Goal: Task Accomplishment & Management: Complete application form

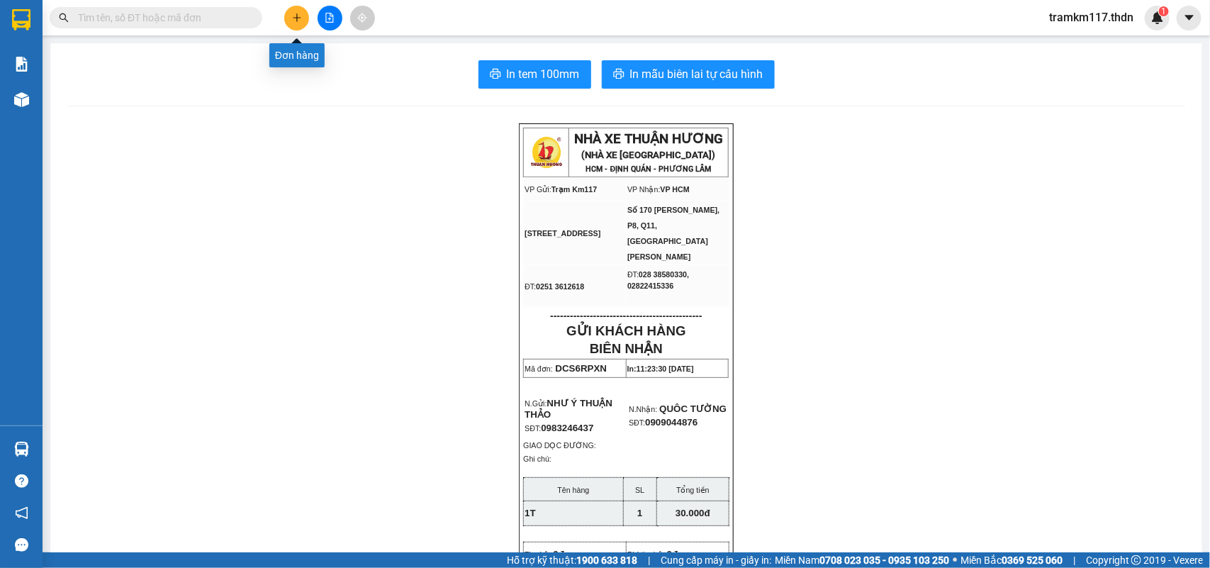
click at [294, 23] on button at bounding box center [296, 18] width 25 height 25
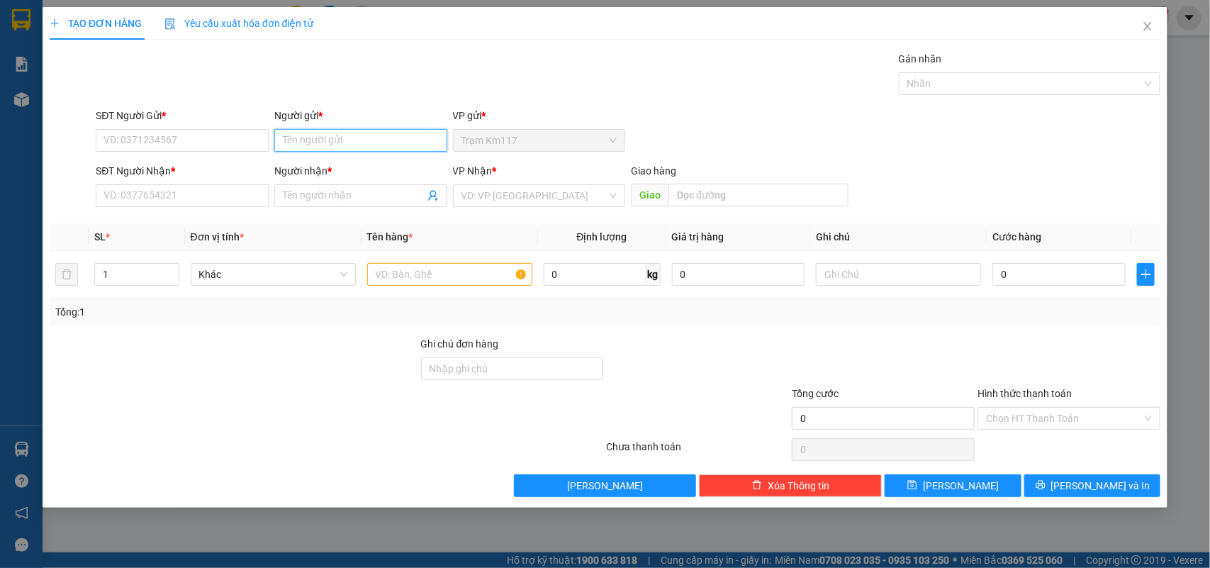
click at [316, 144] on input "Người gửi *" at bounding box center [360, 140] width 173 height 23
type input "LỤA ĐQ"
click at [342, 167] on div "LỤA ĐQ - 0974594090" at bounding box center [361, 170] width 156 height 16
type input "0974594090"
type input "LỤA ĐQ"
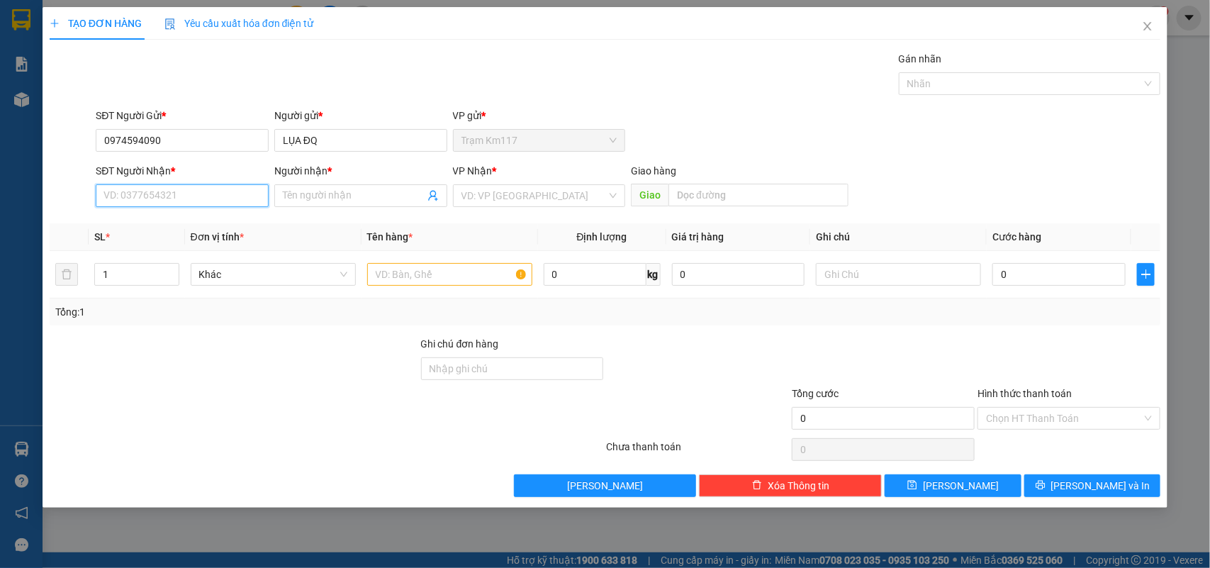
click at [213, 196] on input "SĐT Người Nhận *" at bounding box center [182, 195] width 173 height 23
type input "0903737379"
click at [359, 196] on input "Người nhận *" at bounding box center [354, 196] width 142 height 16
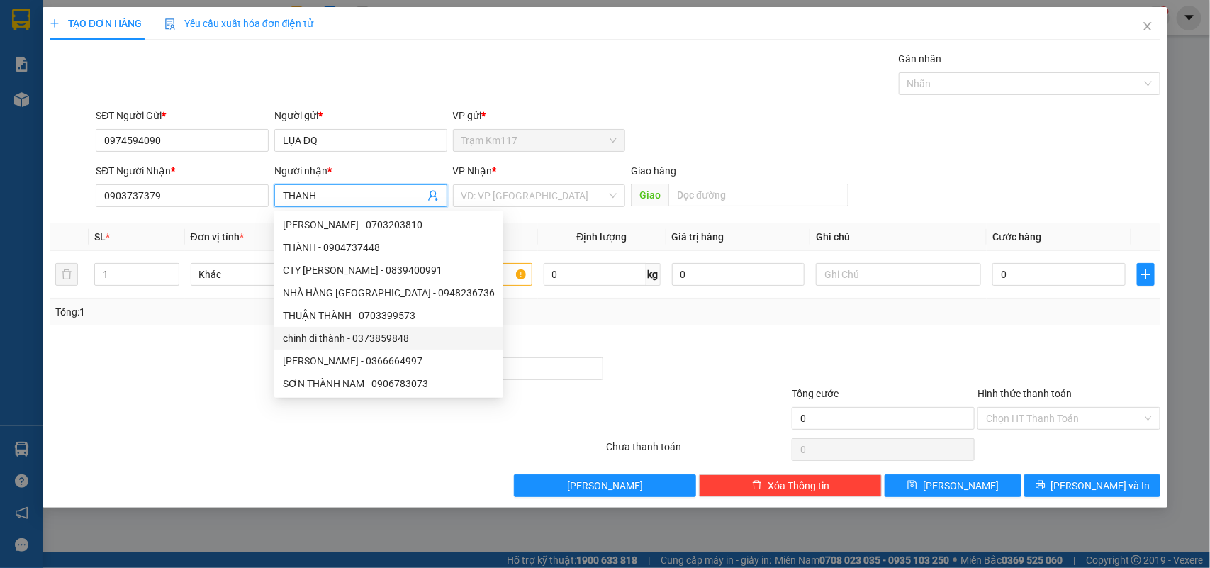
type input "THANH"
click at [235, 360] on div at bounding box center [233, 361] width 371 height 50
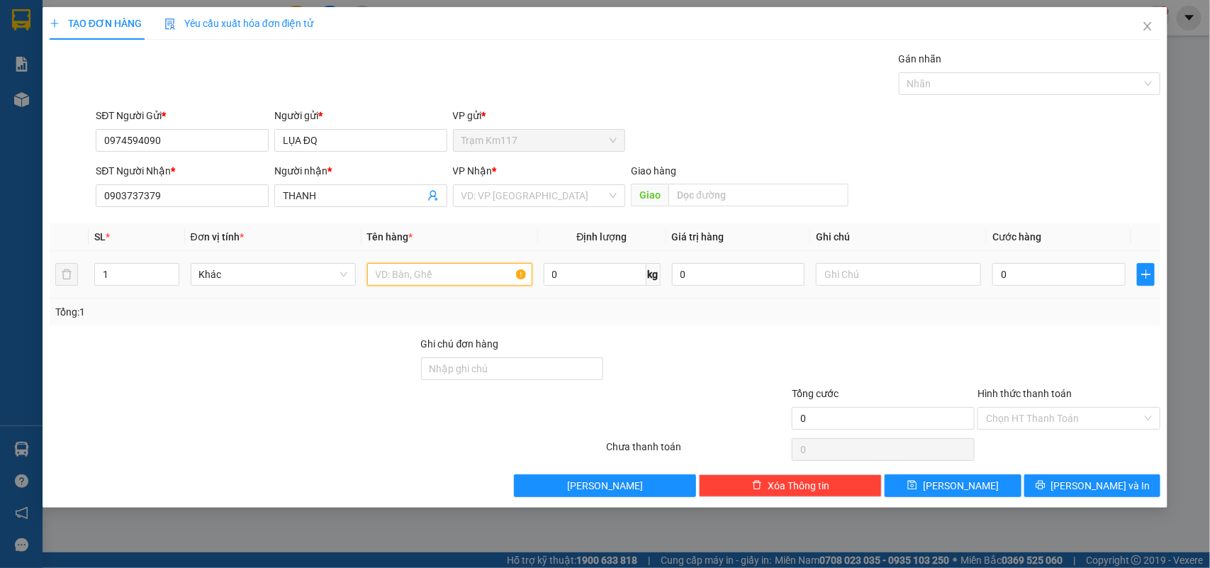
click at [409, 276] on input "text" at bounding box center [449, 274] width 165 height 23
type input "1T"
click at [512, 196] on input "search" at bounding box center [534, 195] width 146 height 21
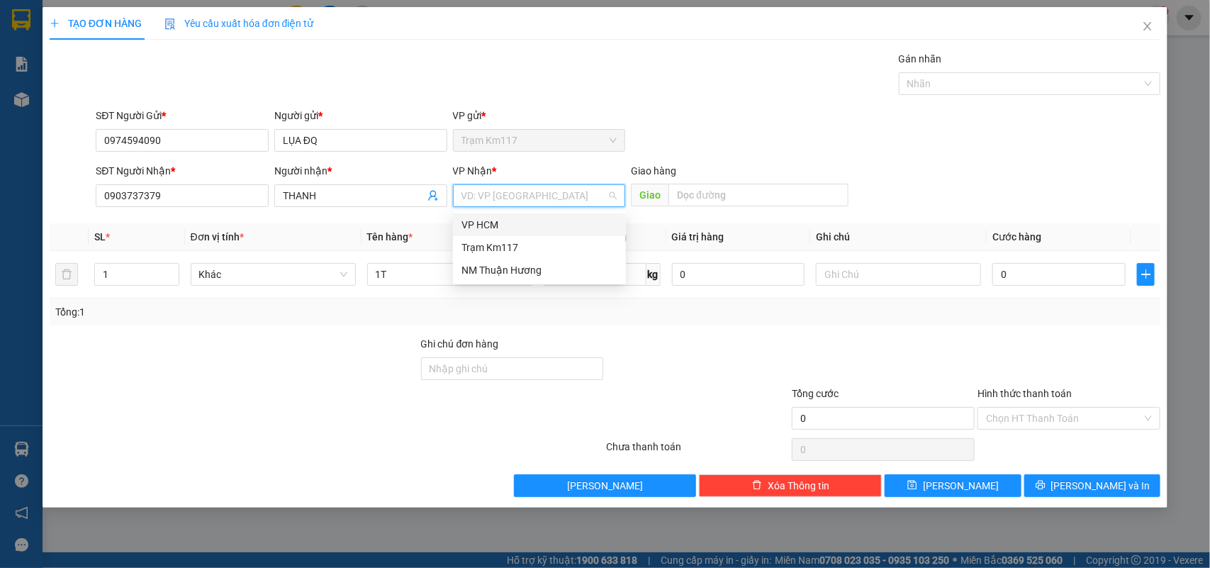
click at [486, 225] on div "VP HCM" at bounding box center [539, 225] width 156 height 16
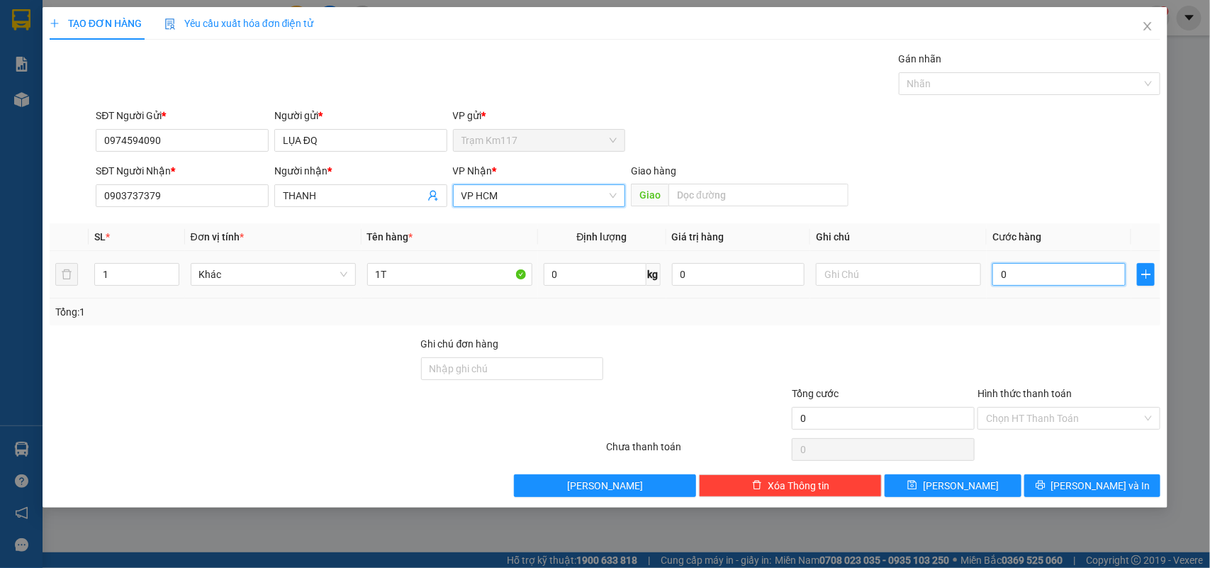
click at [1019, 274] on input "0" at bounding box center [1058, 274] width 133 height 23
type input "1"
type input "1 B"
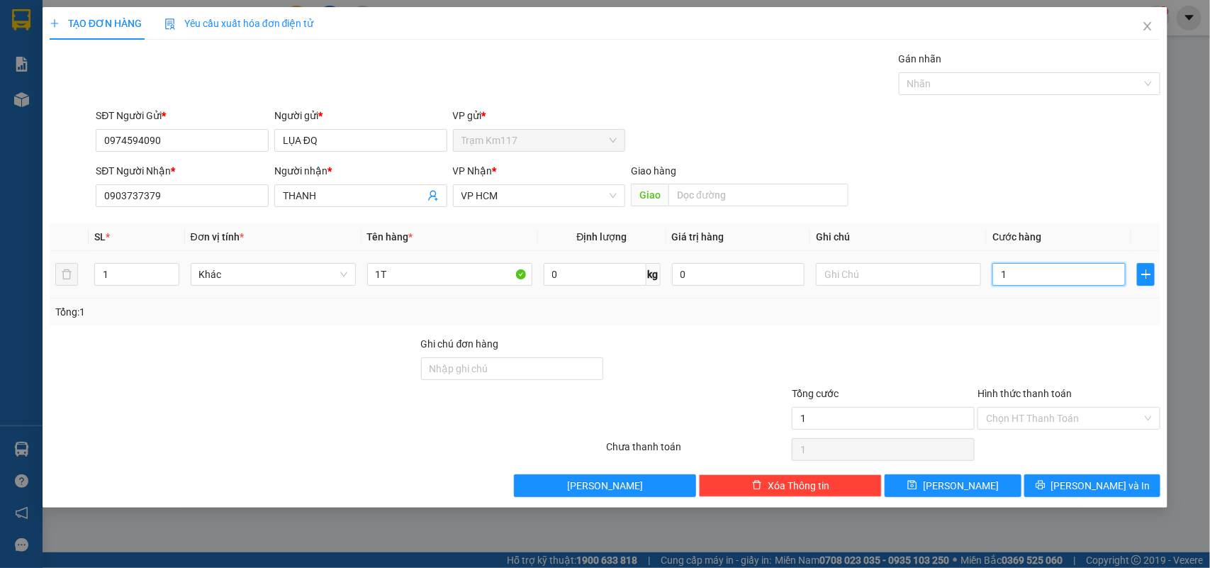
type input "0"
click at [1043, 271] on input "1 BỊCH" at bounding box center [1058, 274] width 133 height 23
type input "1"
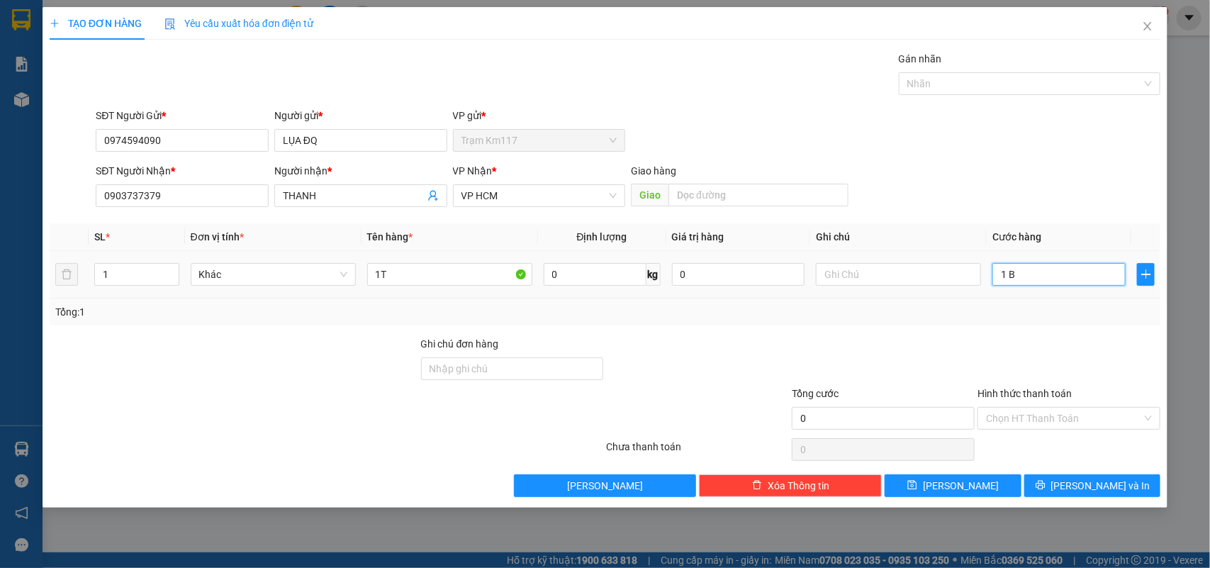
type input "1"
type input "0"
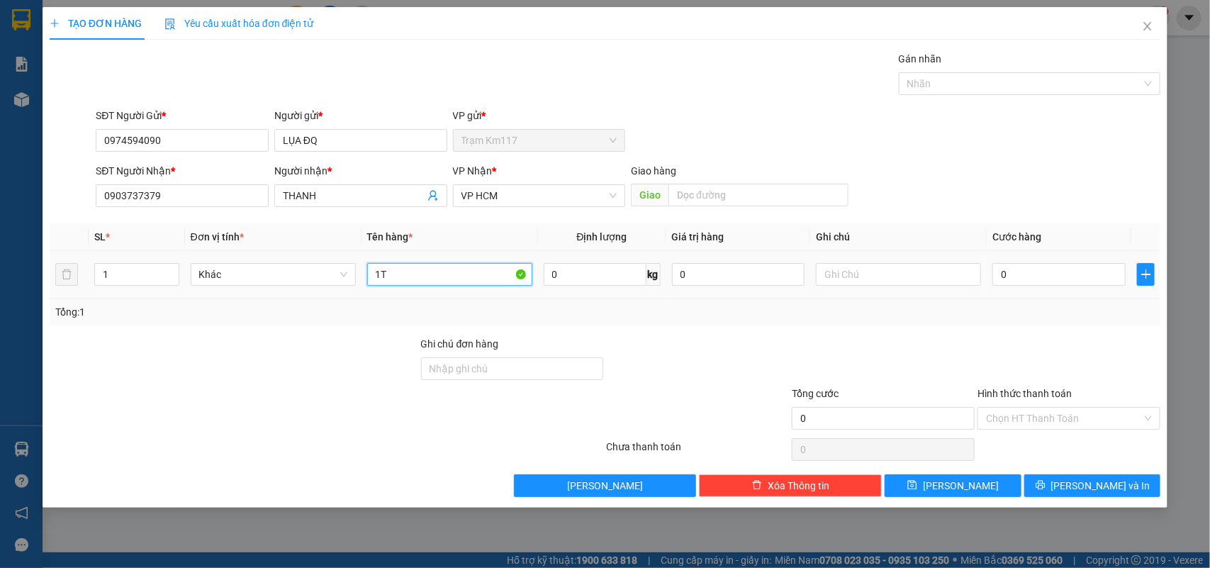
click at [410, 278] on input "1T" at bounding box center [449, 274] width 165 height 23
type input "1 BỊCH"
click at [1029, 275] on input "0" at bounding box center [1058, 274] width 133 height 23
type input "2"
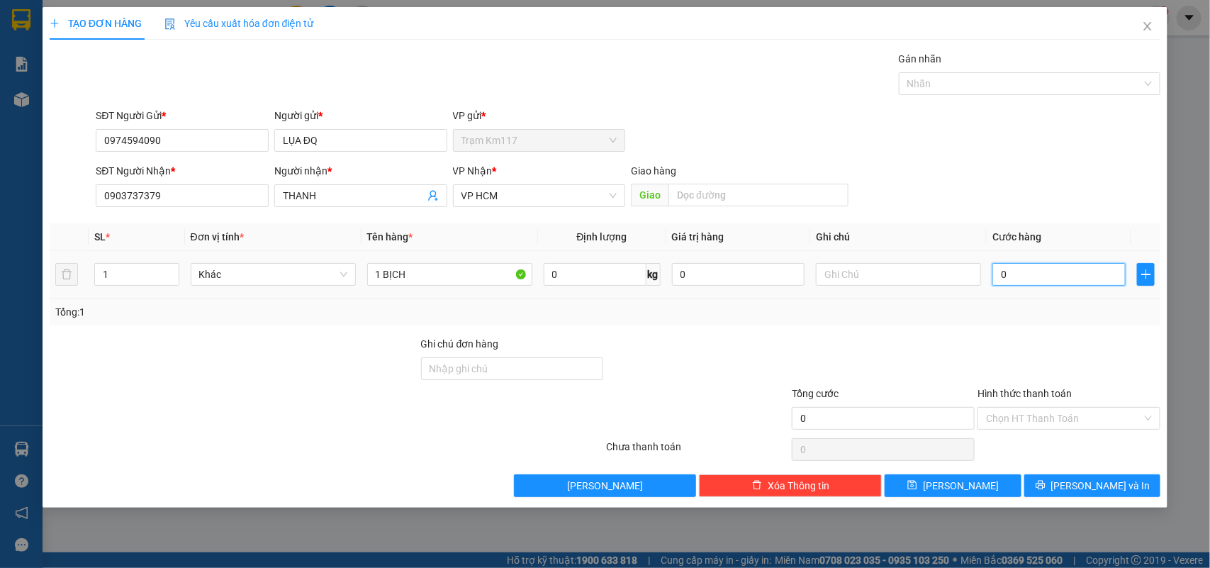
type input "2"
type input "20"
type input "200"
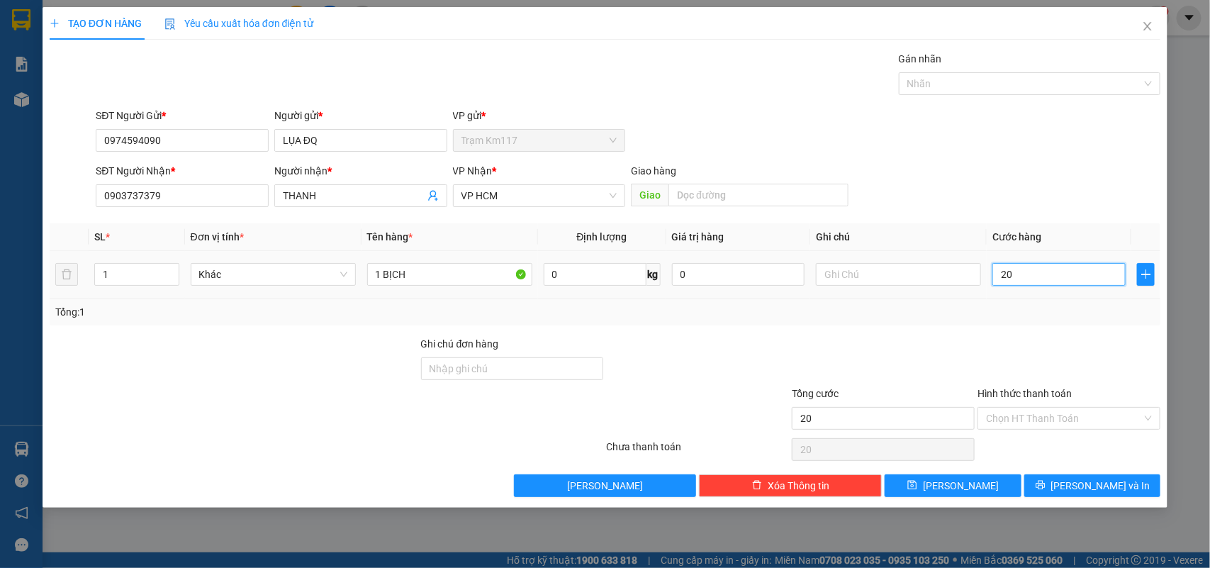
type input "200"
type input "2.000"
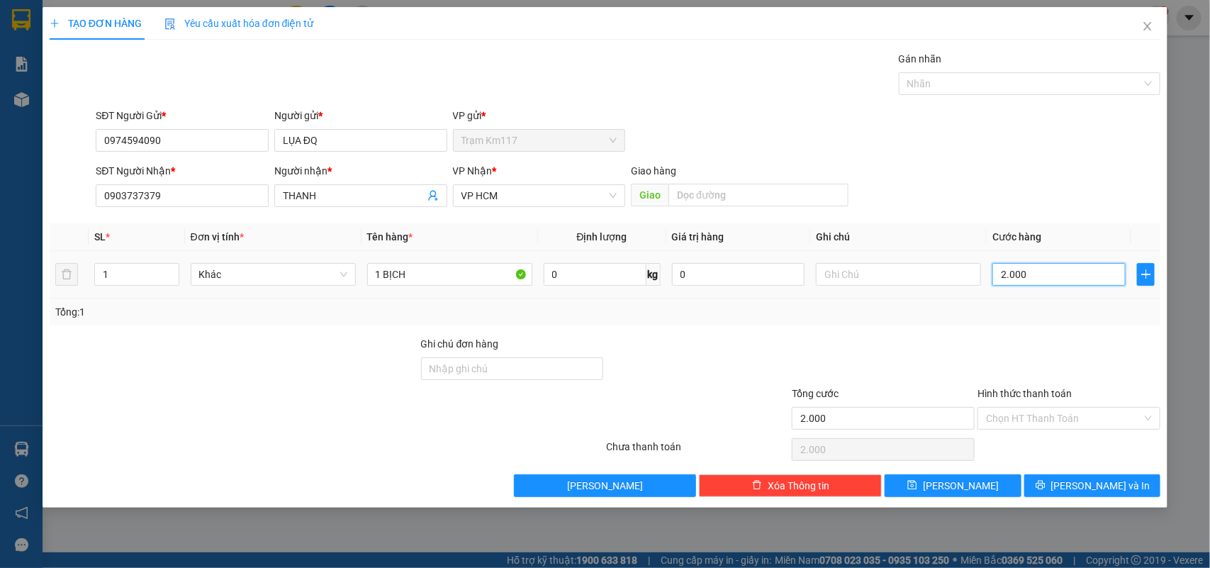
type input "20.000"
click at [1051, 484] on button "[PERSON_NAME] và In" at bounding box center [1092, 485] width 136 height 23
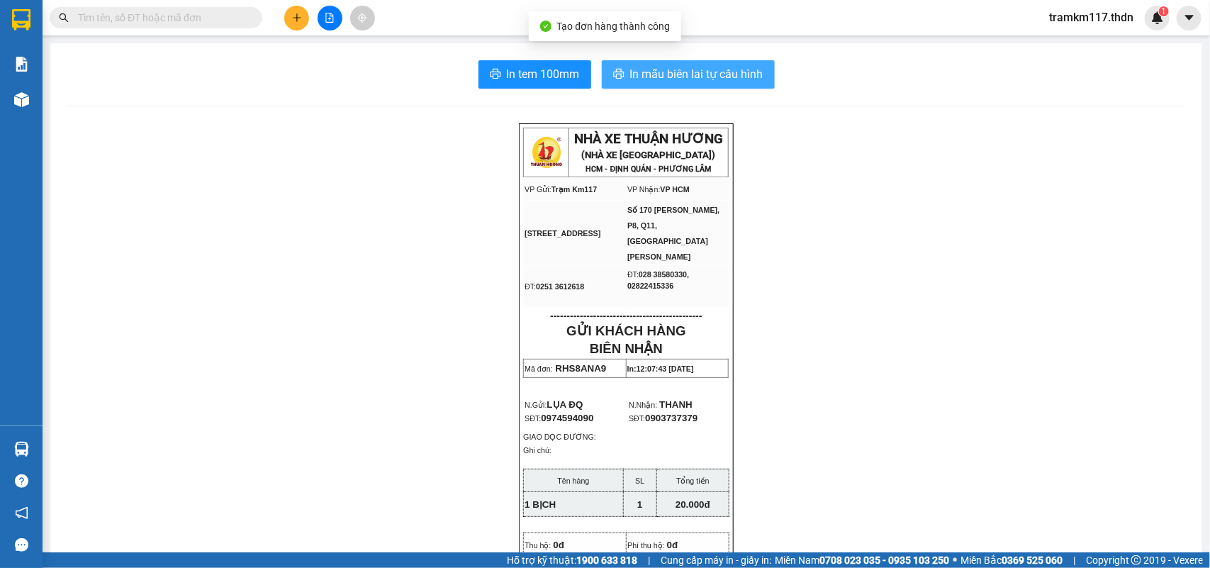
click at [654, 71] on span "In mẫu biên lai tự cấu hình" at bounding box center [696, 74] width 133 height 18
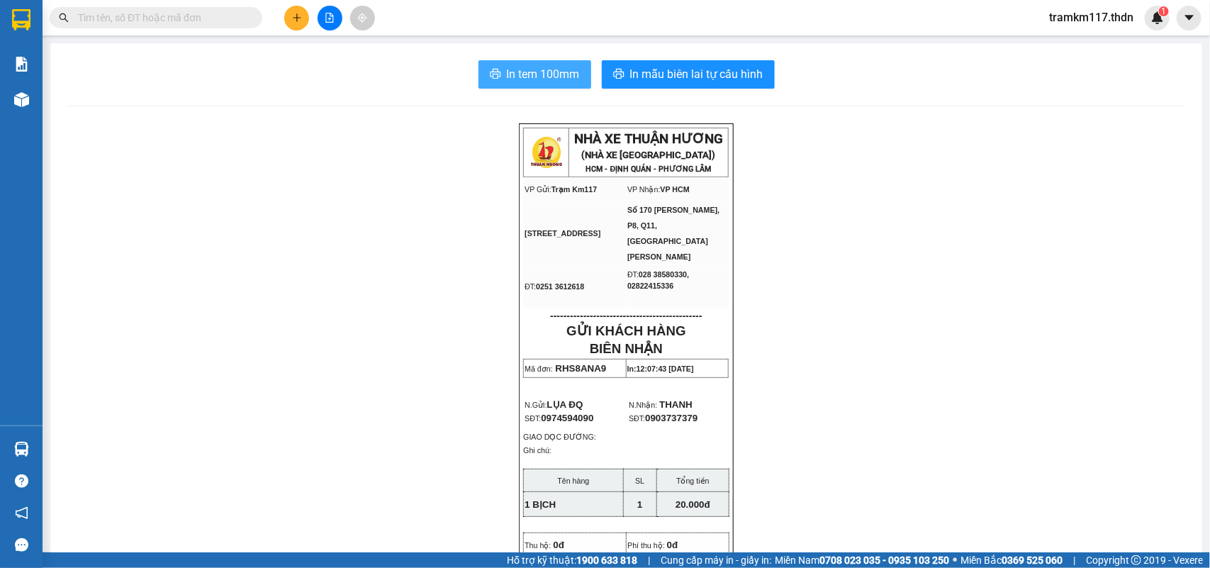
click at [535, 77] on span "In tem 100mm" at bounding box center [543, 74] width 73 height 18
